Goal: Task Accomplishment & Management: Manage account settings

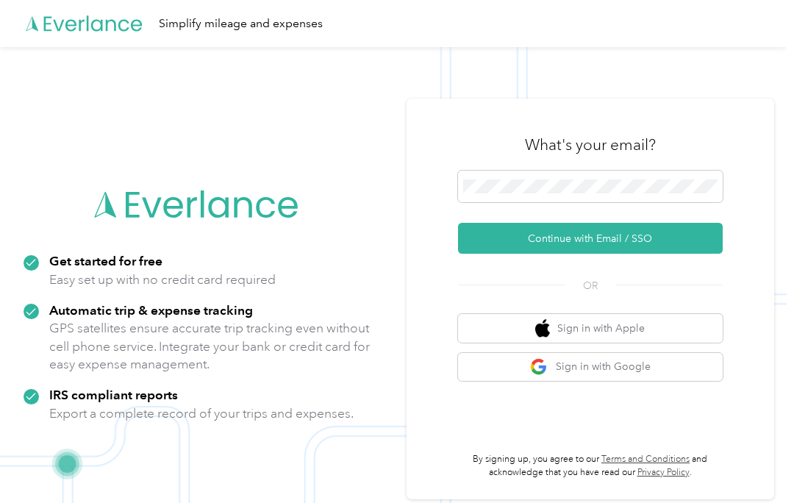
click at [685, 220] on form "Continue with Email / SSO" at bounding box center [590, 213] width 265 height 84
click at [685, 219] on form "Continue with Email / SSO" at bounding box center [590, 213] width 265 height 84
click at [667, 235] on button "Continue with Email / SSO" at bounding box center [590, 238] width 265 height 31
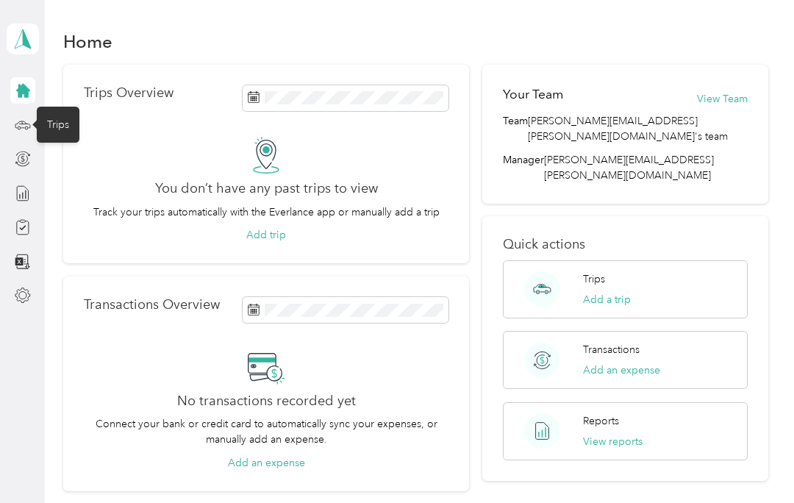
click at [23, 131] on icon at bounding box center [23, 125] width 16 height 16
